Goal: Check status: Check status

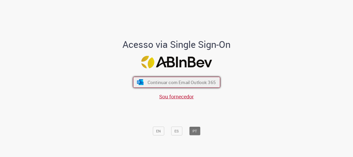
click at [188, 83] on span "Continuar com Email Outlook 365" at bounding box center [181, 82] width 68 height 6
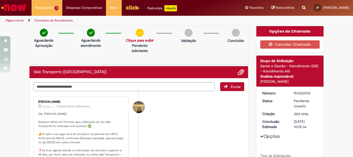
click at [282, 33] on div "Opções do Chamado" at bounding box center [289, 31] width 67 height 10
click at [274, 32] on div "Opções do Chamado" at bounding box center [289, 31] width 67 height 10
